Goal: Task Accomplishment & Management: Manage account settings

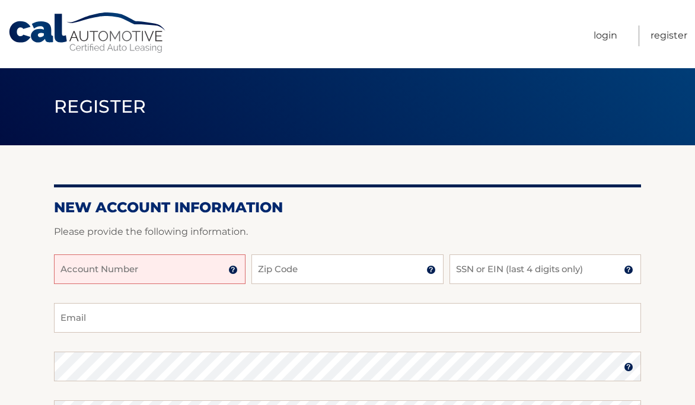
click at [186, 262] on input "Account Number" at bounding box center [149, 269] width 191 height 30
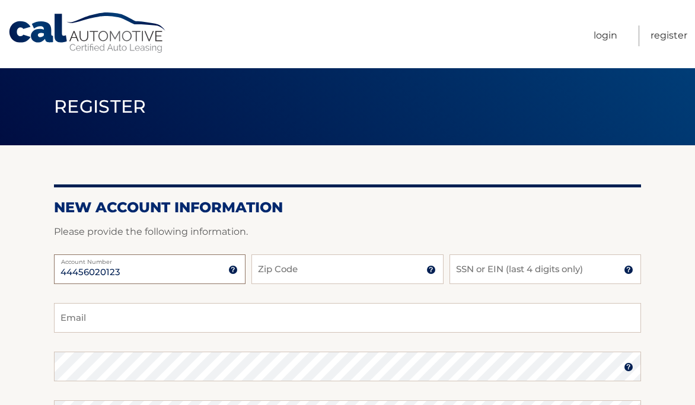
type input "44456020123"
type input "11793"
click at [495, 274] on input "SSN or EIN (last 4 digits only)" at bounding box center [544, 269] width 191 height 30
type input "3416"
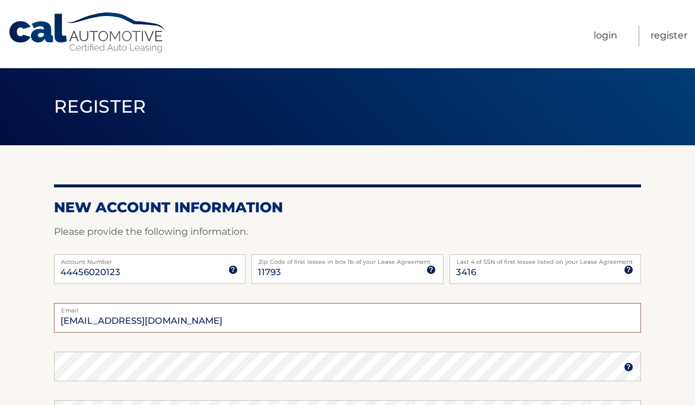
type input "dabeach64@yahoo.com"
click at [25, 293] on section "New Account Information Please provide the following information. 44456020123 A…" at bounding box center [347, 376] width 695 height 463
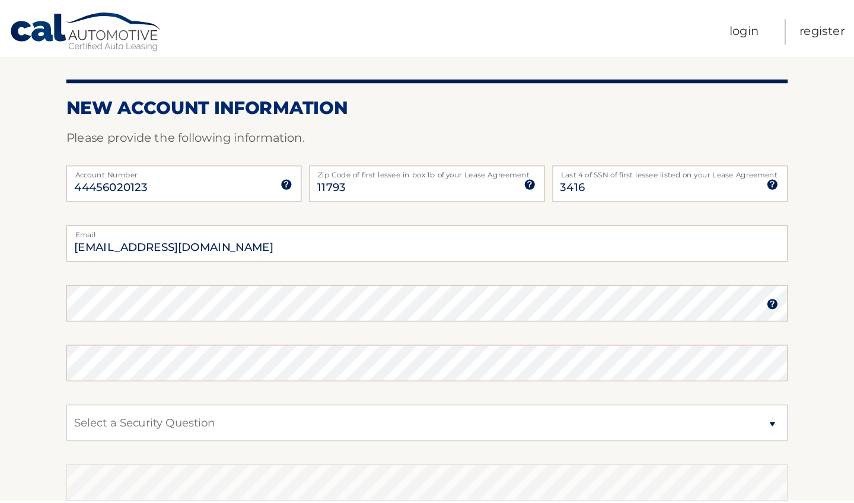
scroll to position [125, 0]
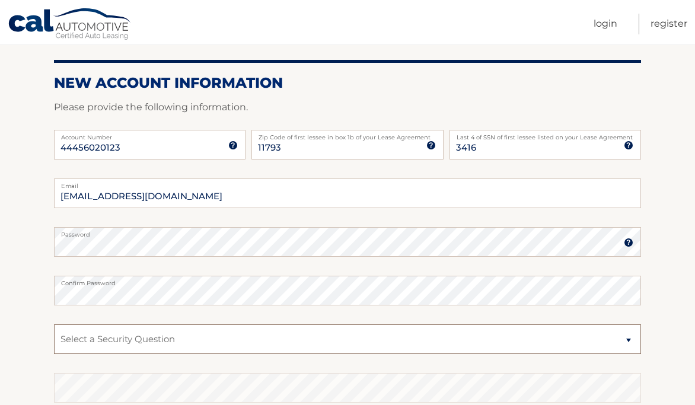
drag, startPoint x: 117, startPoint y: 331, endPoint x: 3, endPoint y: 284, distance: 123.6
click at [39, 0] on html "Cal Automotive Menu Login Register Register" at bounding box center [347, 77] width 695 height 405
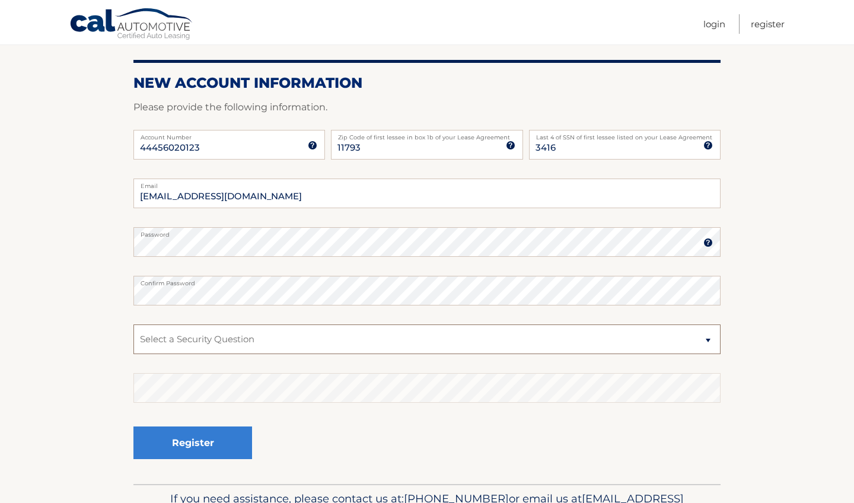
select select "3"
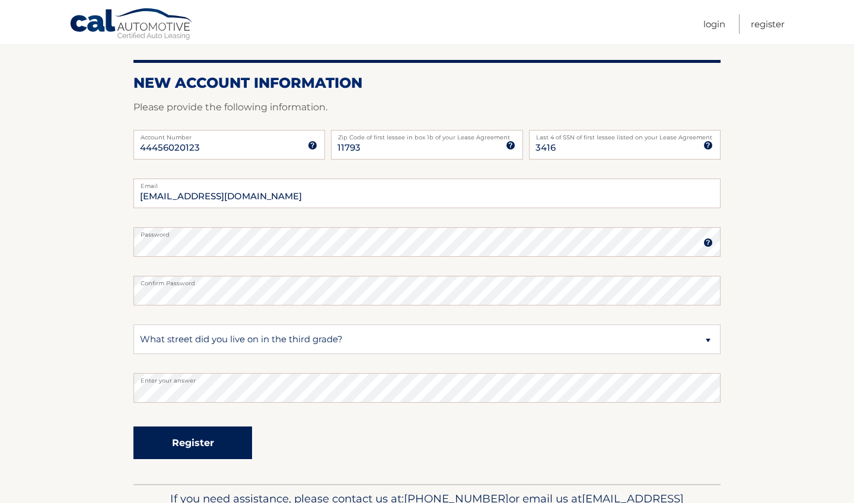
click at [237, 404] on button "Register" at bounding box center [192, 442] width 119 height 33
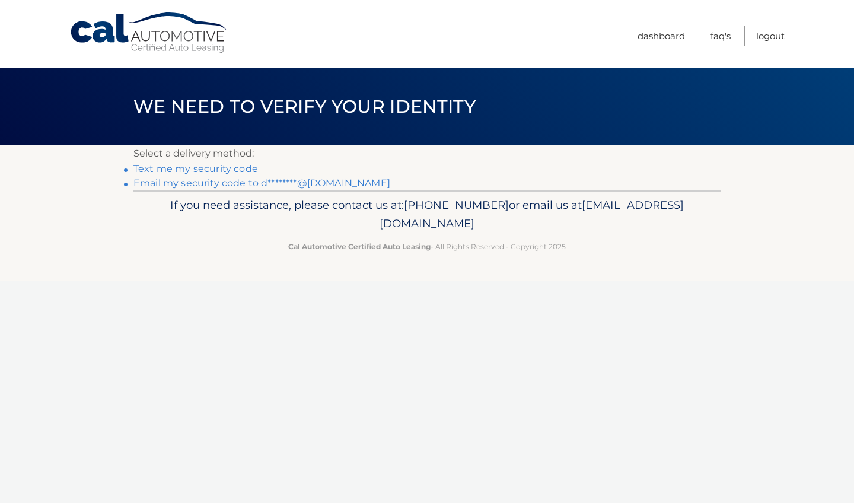
click at [216, 168] on link "Text me my security code" at bounding box center [195, 168] width 125 height 11
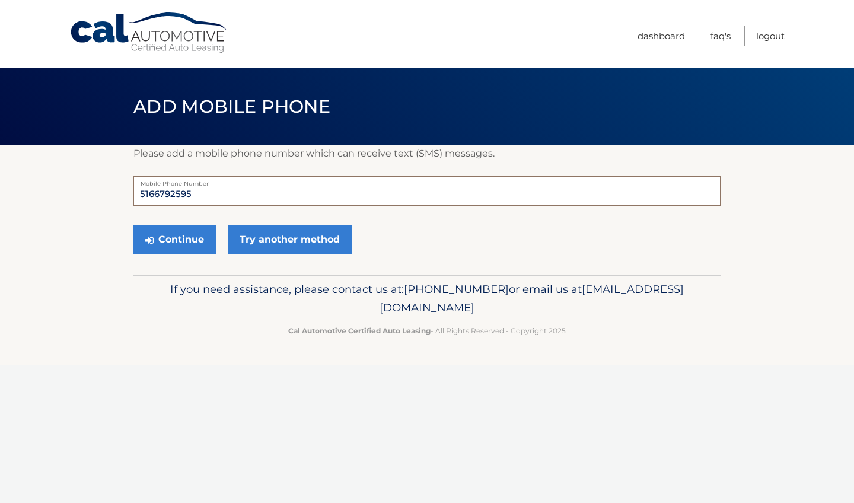
drag, startPoint x: 192, startPoint y: 192, endPoint x: 153, endPoint y: 194, distance: 39.2
click at [153, 194] on input "5166792595" at bounding box center [426, 191] width 587 height 30
type input "5164483907"
click at [194, 245] on button "Continue" at bounding box center [174, 240] width 82 height 30
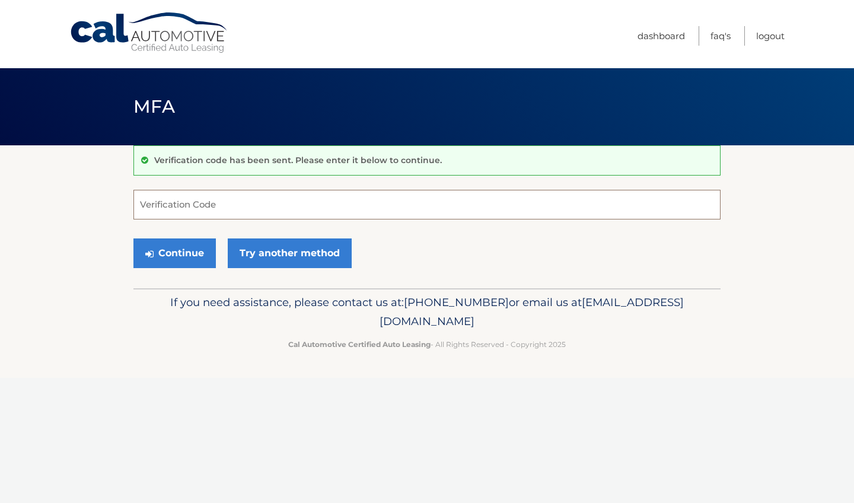
click at [195, 202] on input "Verification Code" at bounding box center [426, 205] width 587 height 30
type input "165544"
click at [192, 255] on button "Continue" at bounding box center [174, 253] width 82 height 30
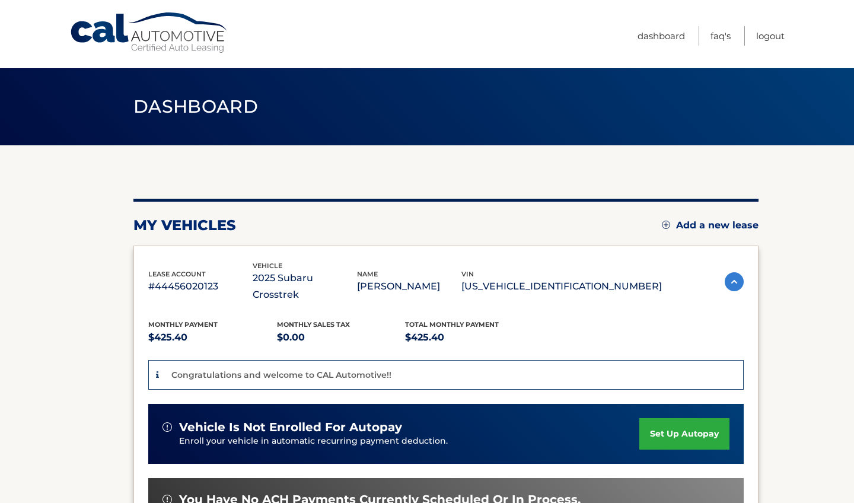
click at [672, 418] on link "set up autopay" at bounding box center [684, 433] width 90 height 31
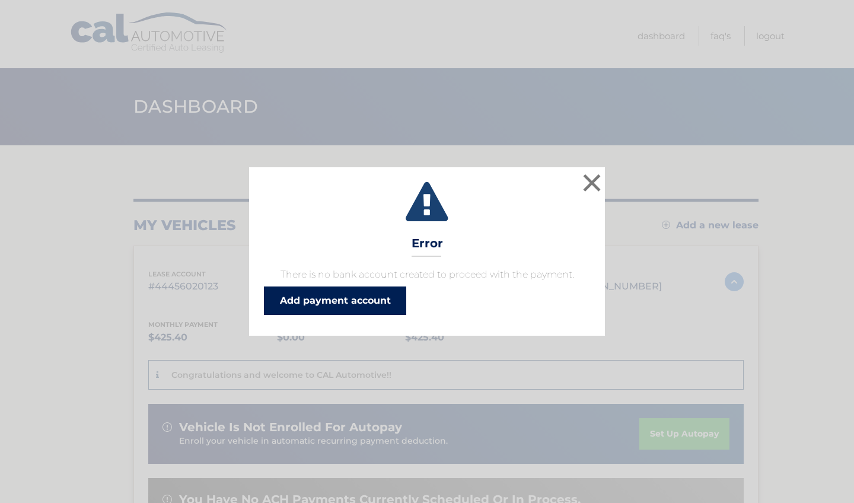
click at [381, 298] on link "Add payment account" at bounding box center [335, 300] width 142 height 28
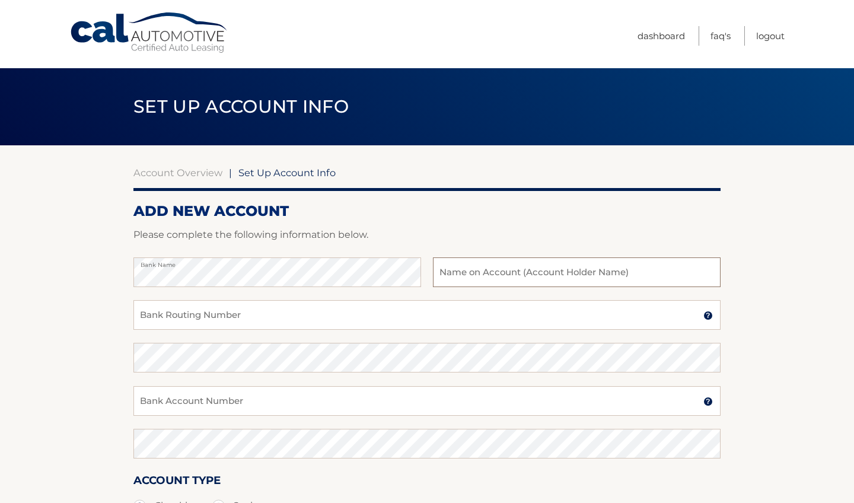
click at [446, 274] on input "text" at bounding box center [577, 272] width 288 height 30
type input "[PERSON_NAME]"
click at [212, 317] on input "Bank Routing Number" at bounding box center [426, 315] width 587 height 30
type input "226071004"
click at [197, 397] on input "Bank Account Number" at bounding box center [426, 401] width 587 height 30
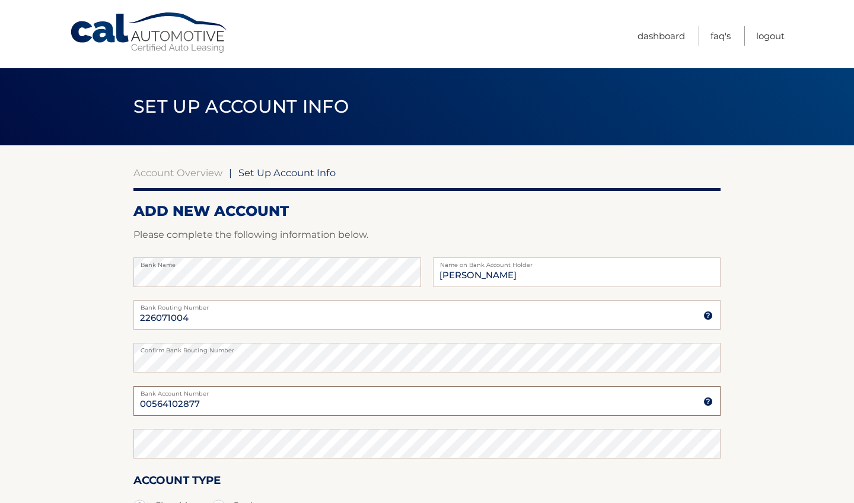
type input "00564102877"
click at [81, 396] on section "Account Overview | Set Up Account Info ADD NEW ACCOUNT Please complete the foll…" at bounding box center [427, 371] width 854 height 452
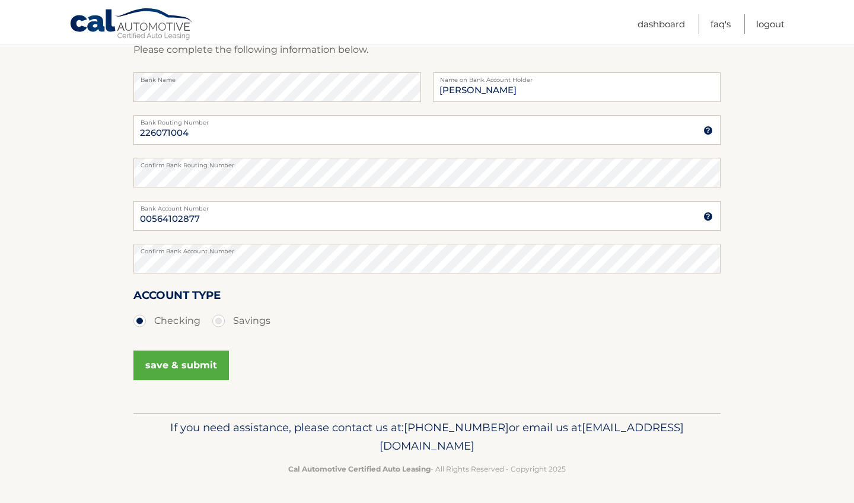
scroll to position [183, 0]
click at [167, 359] on button "save & submit" at bounding box center [180, 367] width 95 height 30
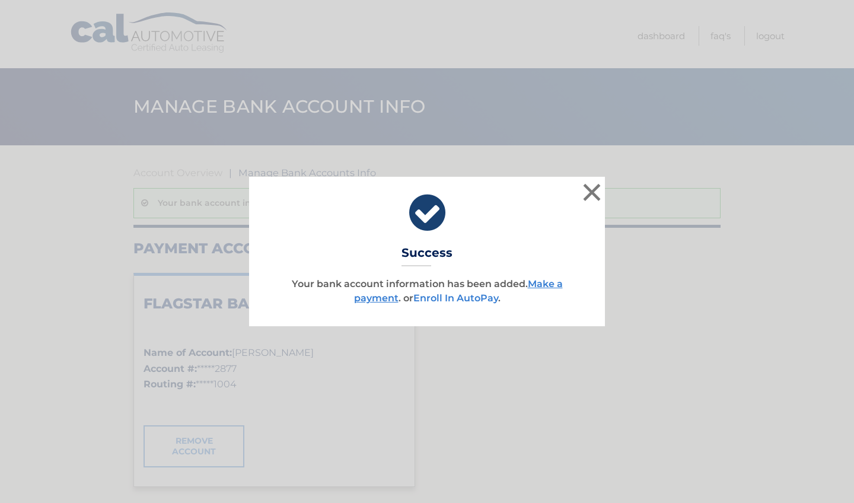
click at [464, 296] on link "Enroll In AutoPay" at bounding box center [455, 297] width 85 height 11
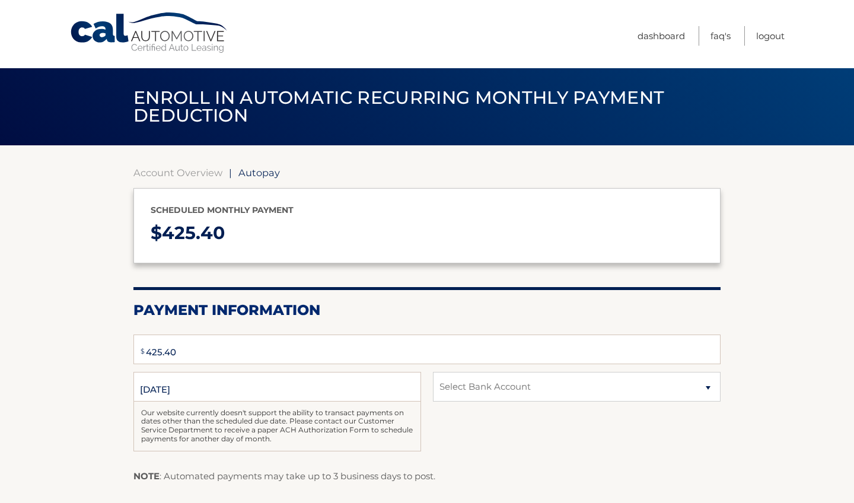
type input "425.4"
select select "MjcyM2RlNzItZWJjYy00MTIyLTgzYTctOWM1ZjdmYTgxY2E2"
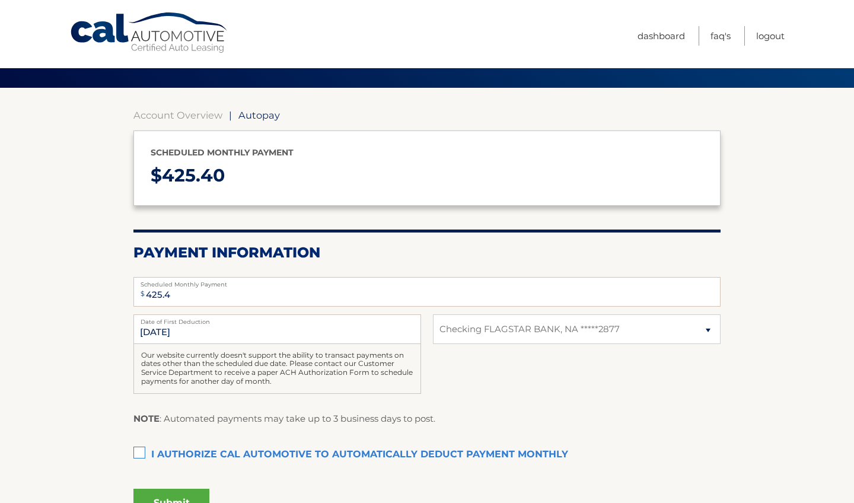
scroll to position [67, 0]
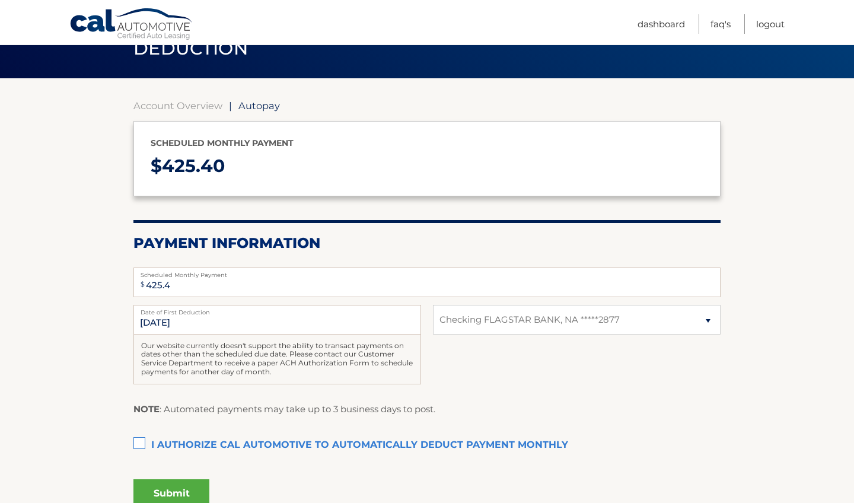
click at [138, 439] on label "I authorize cal automotive to automatically deduct payment monthly This checkbo…" at bounding box center [426, 445] width 587 height 24
click at [0, 0] on input "I authorize cal automotive to automatically deduct payment monthly This checkbo…" at bounding box center [0, 0] width 0 height 0
click at [171, 487] on button "Submit" at bounding box center [171, 493] width 76 height 28
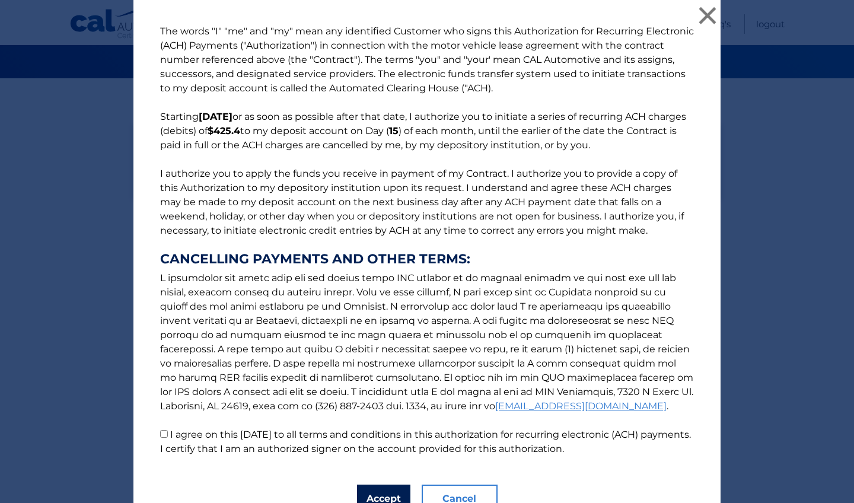
click at [385, 494] on button "Accept" at bounding box center [383, 498] width 53 height 28
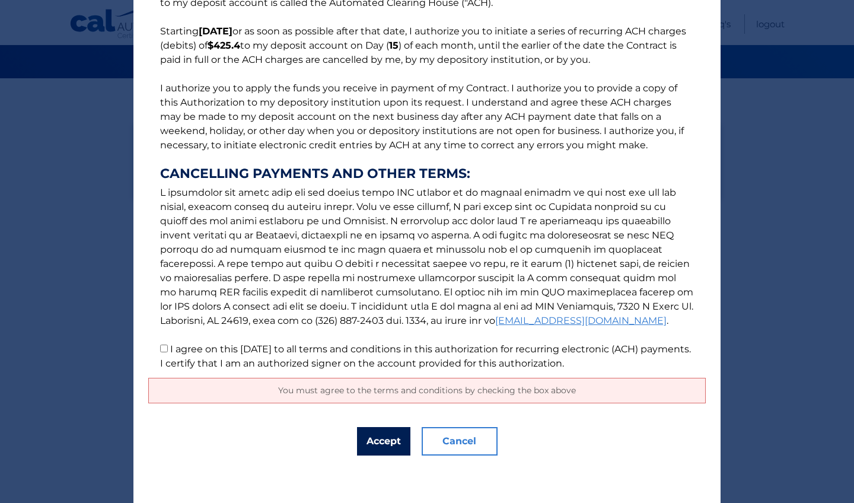
scroll to position [85, 0]
click at [162, 346] on input "I agree on this 09/27/2025 to all terms and conditions in this authorization fo…" at bounding box center [164, 348] width 8 height 8
checkbox input "true"
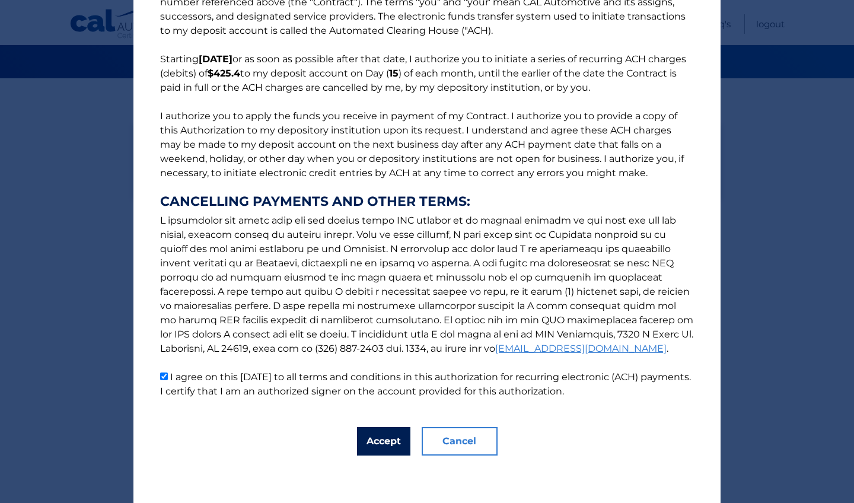
click at [378, 442] on button "Accept" at bounding box center [383, 441] width 53 height 28
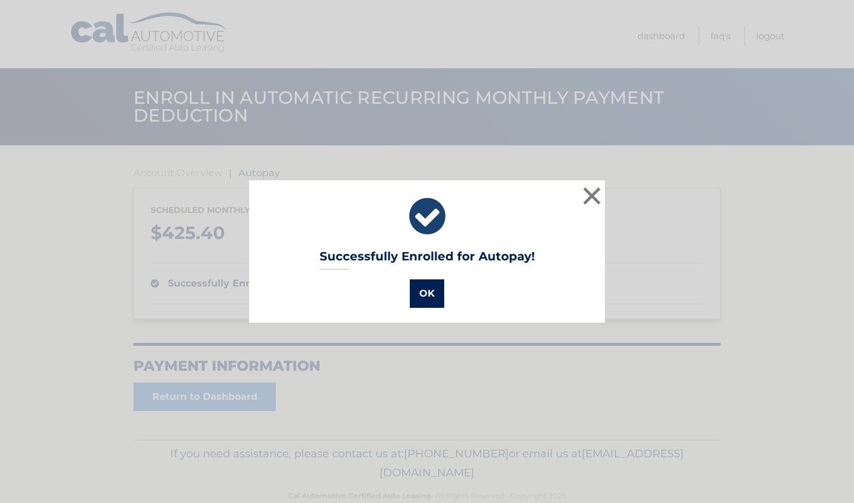
click at [439, 299] on button "OK" at bounding box center [427, 293] width 34 height 28
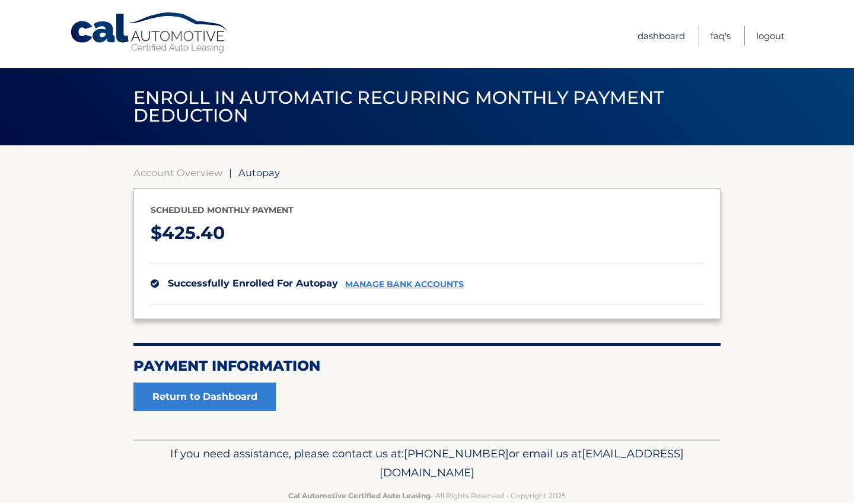
click at [656, 33] on link "Dashboard" at bounding box center [660, 36] width 47 height 20
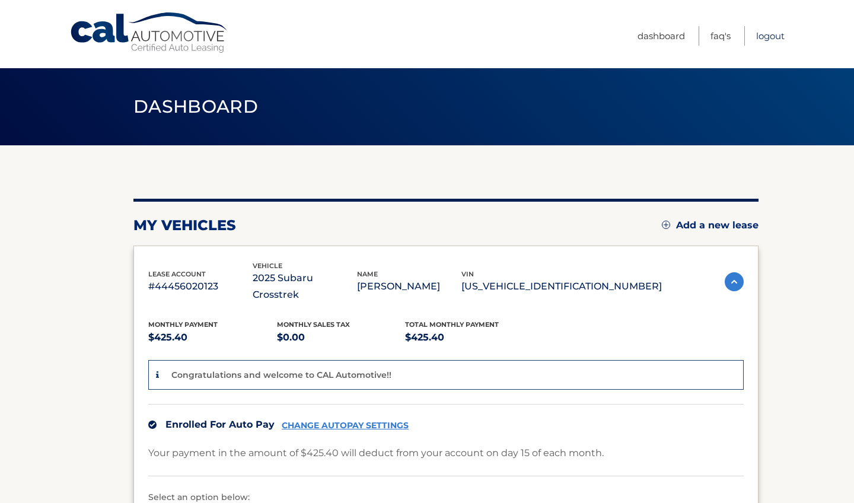
click at [773, 36] on link "Logout" at bounding box center [770, 36] width 28 height 20
